Goal: Transaction & Acquisition: Purchase product/service

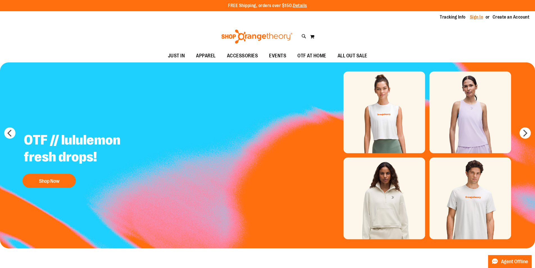
click at [470, 17] on link "Sign In" at bounding box center [476, 17] width 13 height 6
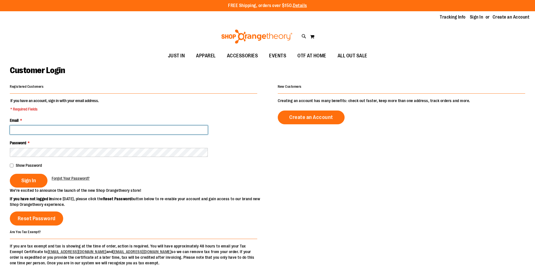
click at [28, 130] on input "Email *" at bounding box center [109, 129] width 198 height 9
type input "**********"
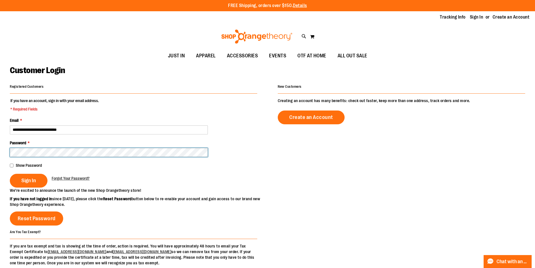
click at [10, 174] on button "Sign In" at bounding box center [29, 181] width 38 height 14
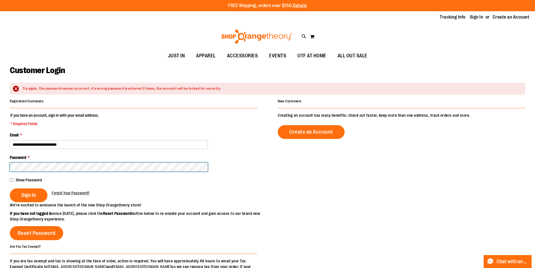
click at [10, 188] on button "Sign In" at bounding box center [29, 195] width 38 height 14
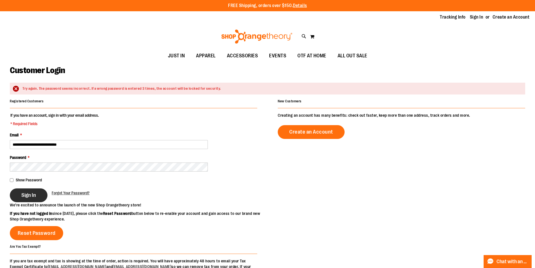
click at [30, 192] on span "Sign In" at bounding box center [28, 195] width 15 height 6
click at [42, 193] on button "Sign In" at bounding box center [29, 195] width 38 height 14
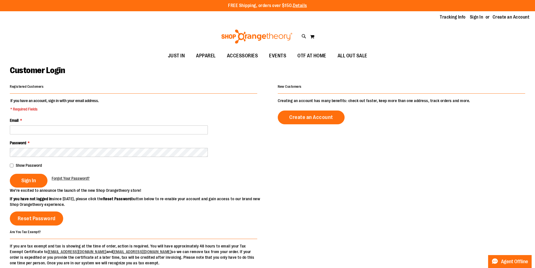
click at [476, 16] on link "Sign In" at bounding box center [476, 17] width 13 height 6
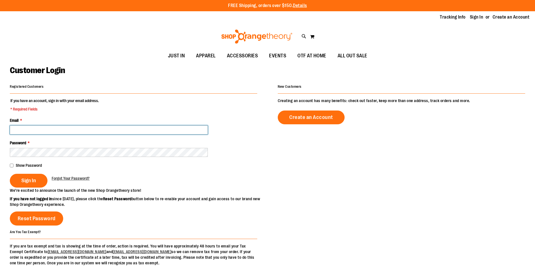
click at [30, 131] on input "Email *" at bounding box center [109, 129] width 198 height 9
type input "**********"
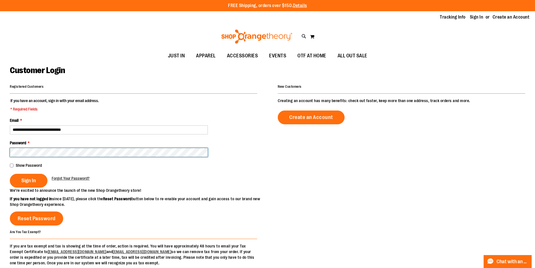
click at [10, 174] on button "Sign In" at bounding box center [29, 181] width 38 height 14
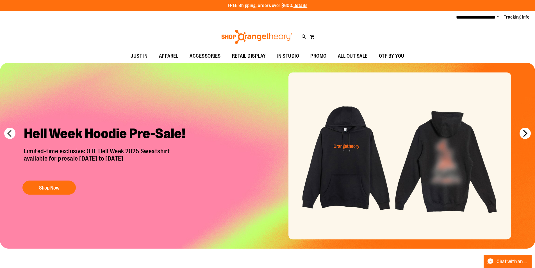
click at [522, 131] on button "next" at bounding box center [524, 132] width 11 height 11
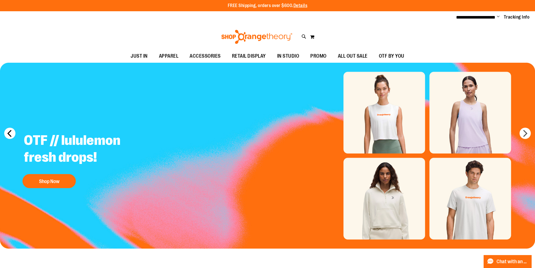
click at [12, 130] on button "prev" at bounding box center [9, 132] width 11 height 11
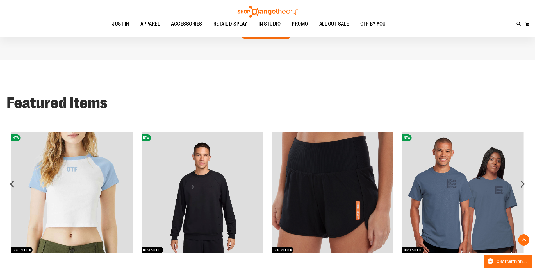
scroll to position [617, 0]
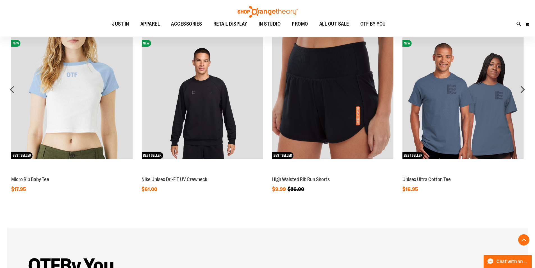
click at [225, 83] on img at bounding box center [202, 97] width 121 height 121
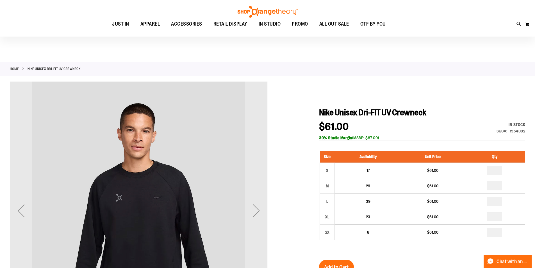
scroll to position [84, 0]
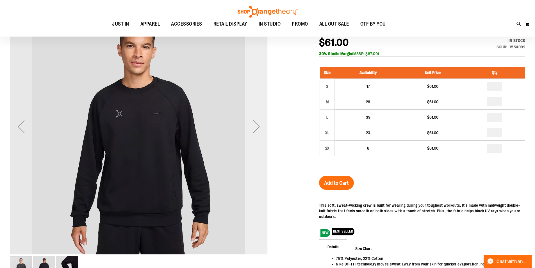
click at [258, 126] on div "Next" at bounding box center [256, 126] width 22 height 22
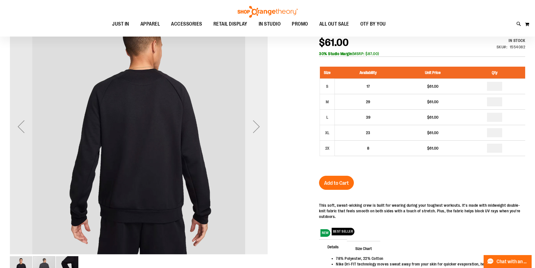
click at [258, 126] on div "Next" at bounding box center [256, 126] width 22 height 22
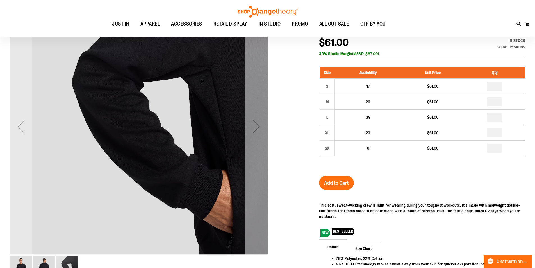
click at [258, 126] on div "Next" at bounding box center [256, 126] width 22 height 22
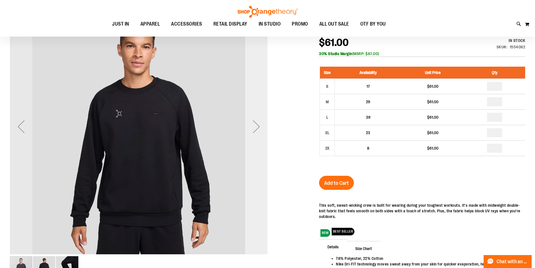
click at [258, 126] on div "Next" at bounding box center [256, 126] width 22 height 22
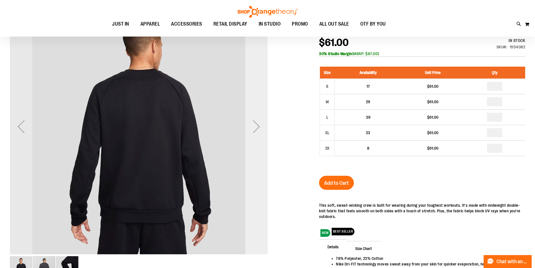
click at [258, 126] on div "Next" at bounding box center [256, 126] width 22 height 22
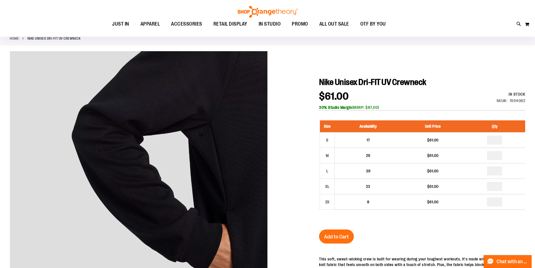
scroll to position [0, 0]
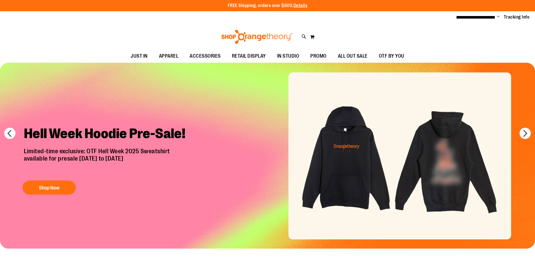
click at [497, 17] on span "Change" at bounding box center [498, 16] width 3 height 5
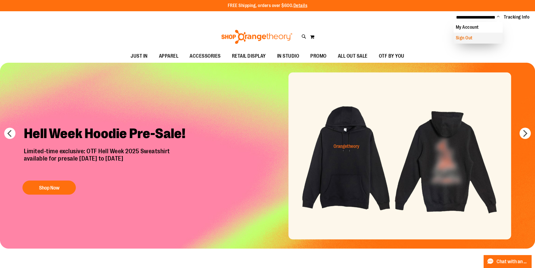
click at [482, 38] on link "Sign Out" at bounding box center [477, 38] width 49 height 11
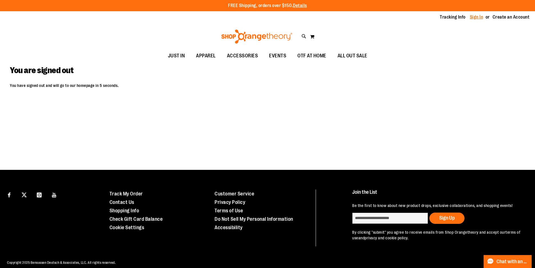
click at [477, 14] on div "Tracking Info Sign In Return to Procurement Create an Account" at bounding box center [267, 17] width 535 height 12
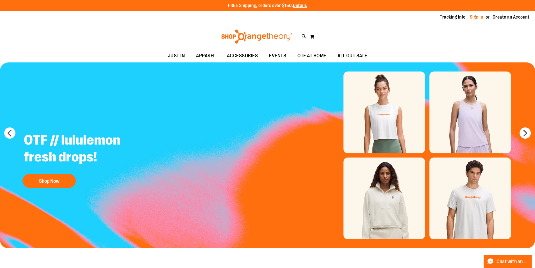
click at [471, 17] on link "Sign In" at bounding box center [476, 17] width 13 height 6
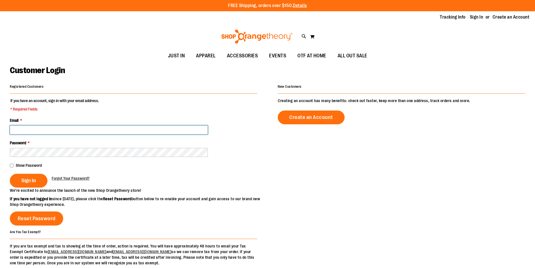
click at [37, 128] on input "Email *" at bounding box center [109, 129] width 198 height 9
type input "**********"
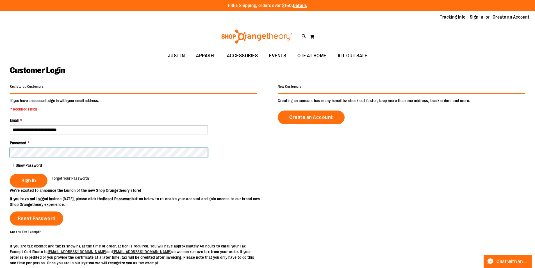
click at [10, 174] on button "Sign In" at bounding box center [29, 181] width 38 height 14
